Goal: Information Seeking & Learning: Learn about a topic

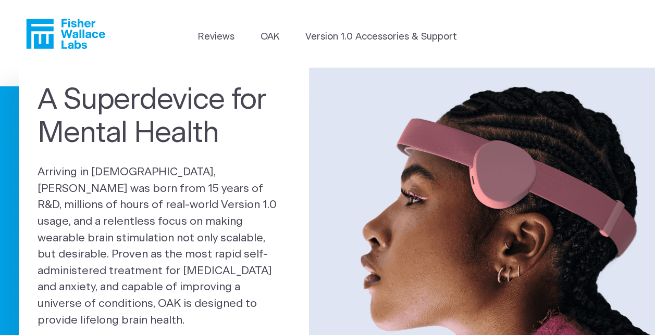
click at [82, 36] on icon "Fisher Wallace" at bounding box center [65, 34] width 79 height 30
click at [322, 66] on header "Reviews [GEOGRAPHIC_DATA] Version 1.0 Accessories & Support" at bounding box center [327, 34] width 655 height 68
click at [332, 41] on link "Version 1.0 Accessories & Support" at bounding box center [381, 37] width 152 height 14
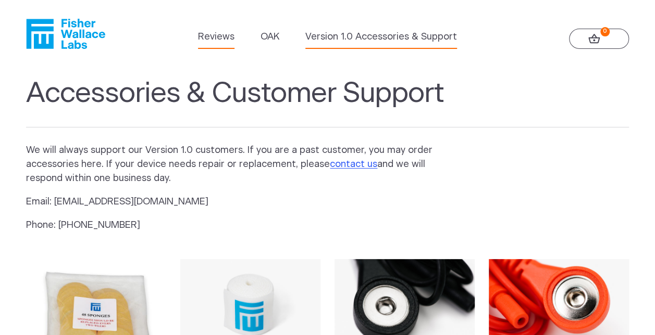
click at [211, 38] on link "Reviews" at bounding box center [216, 37] width 36 height 14
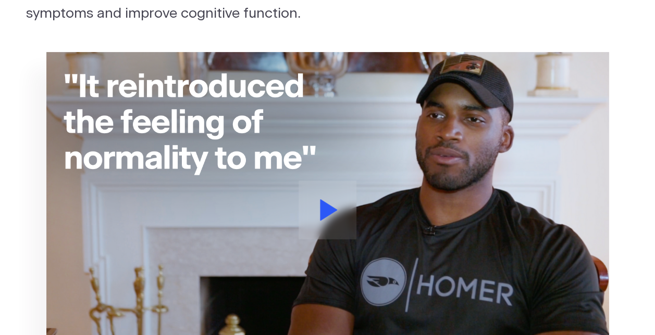
scroll to position [162, 0]
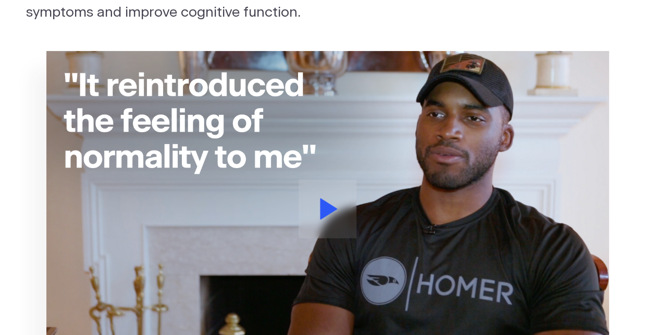
click at [340, 218] on button at bounding box center [327, 209] width 58 height 59
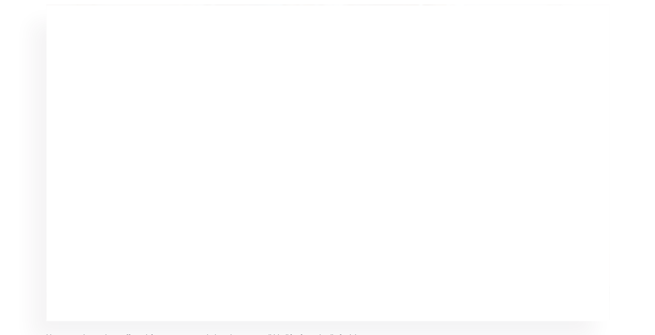
scroll to position [207, 0]
click at [640, 153] on section "How a patient who suffered from stress and sleeplessness all his life found rel…" at bounding box center [327, 187] width 655 height 401
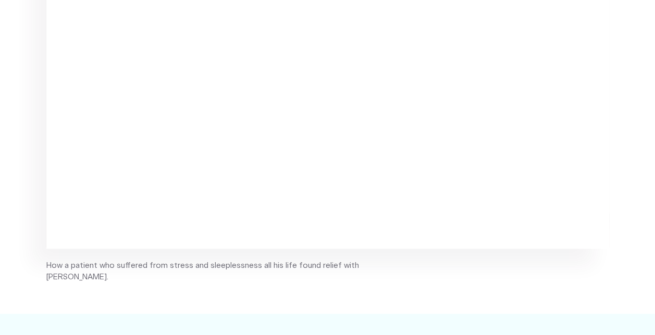
scroll to position [0, 0]
